Goal: Navigation & Orientation: Understand site structure

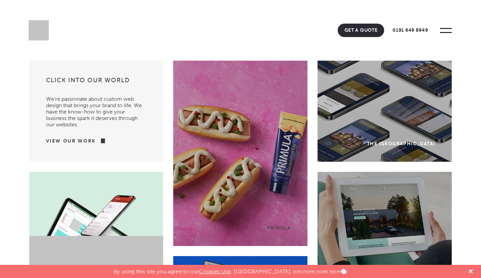
click at [442, 34] on span at bounding box center [446, 30] width 19 height 19
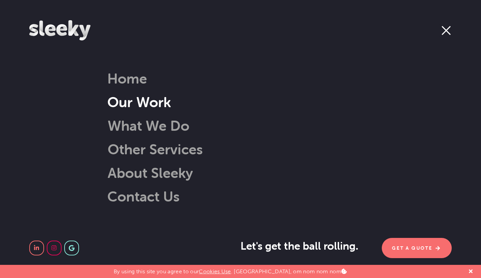
click at [158, 100] on link "Our Work" at bounding box center [139, 101] width 64 height 17
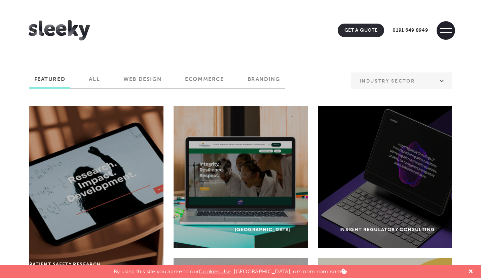
click at [442, 29] on span at bounding box center [446, 30] width 19 height 19
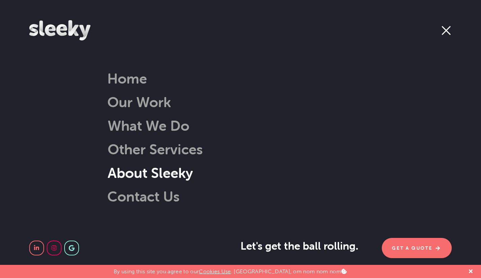
click at [161, 172] on link "About Sleeky" at bounding box center [142, 172] width 103 height 17
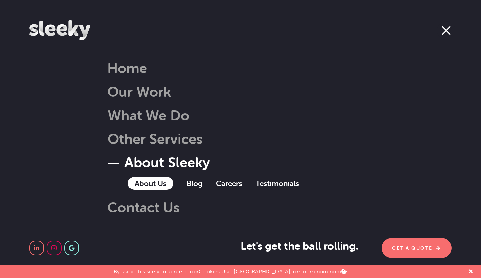
click at [151, 186] on link "About Us" at bounding box center [150, 183] width 45 height 13
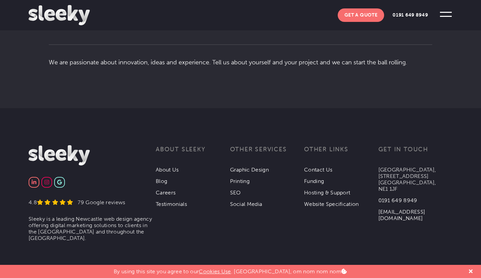
scroll to position [1267, 0]
